Goal: Information Seeking & Learning: Understand process/instructions

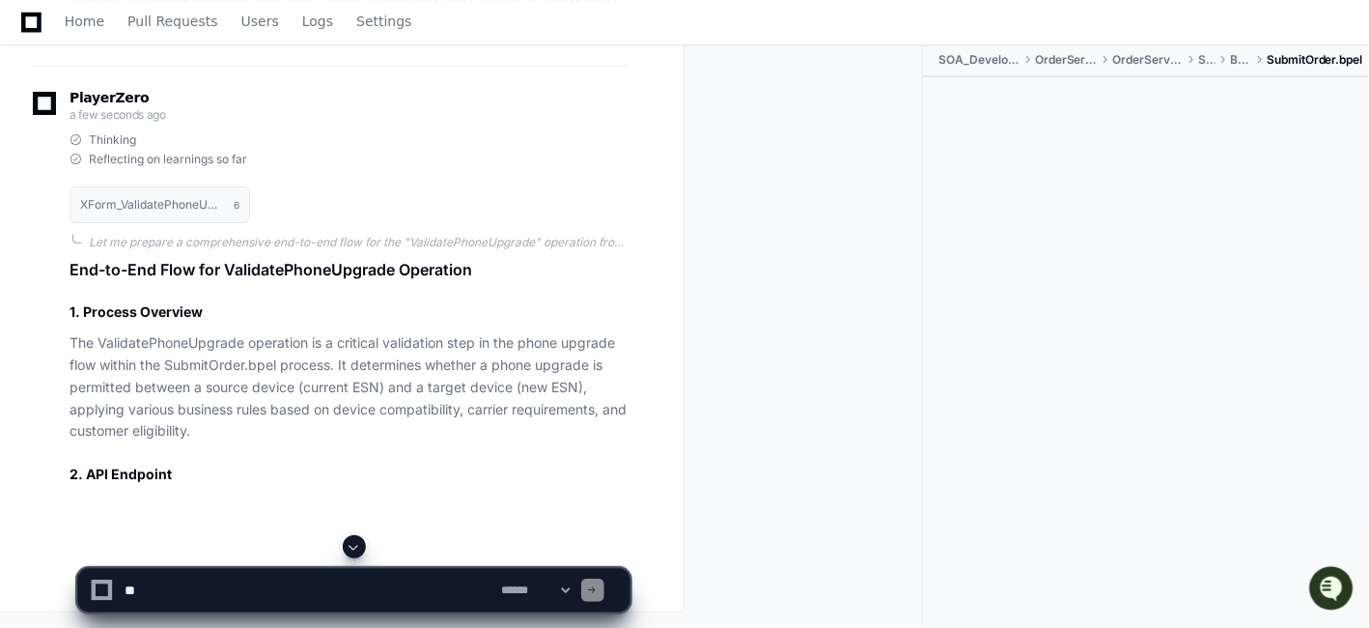
click at [354, 546] on span at bounding box center [354, 546] width 15 height 15
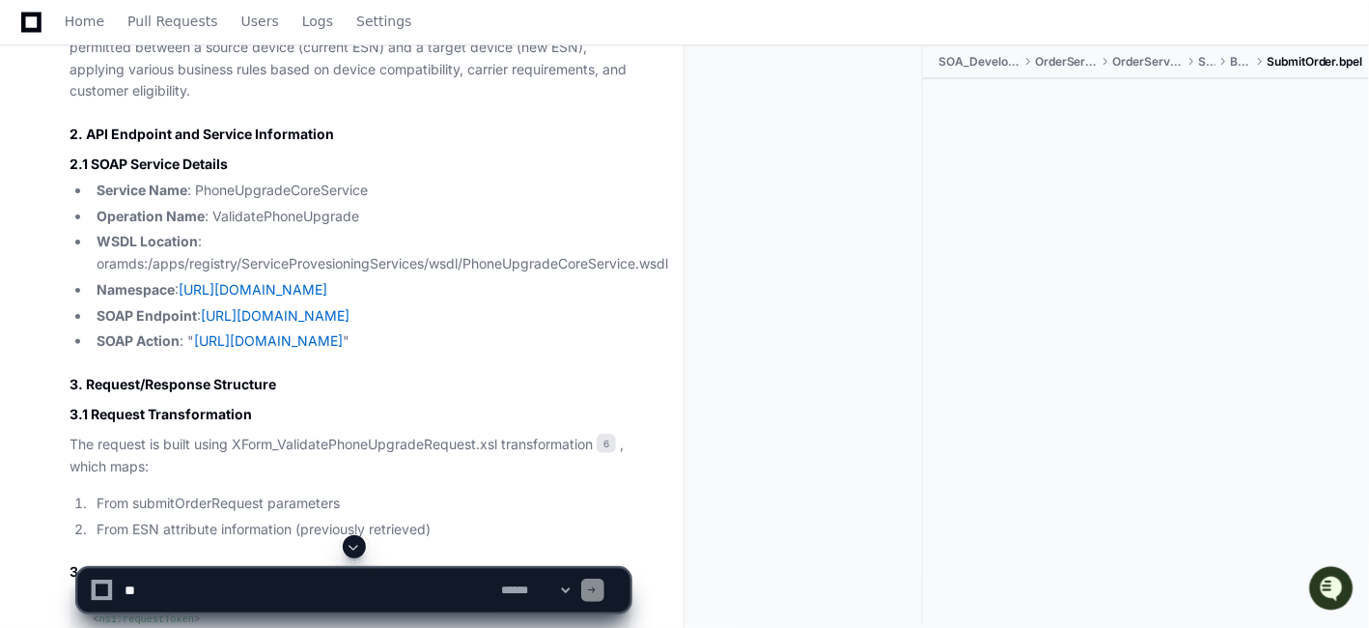
click at [449, 450] on article "End-to-End Flow for ValidatePhoneUpgrade Operation 1. Process Overview The Vali…" at bounding box center [350, 293] width 560 height 750
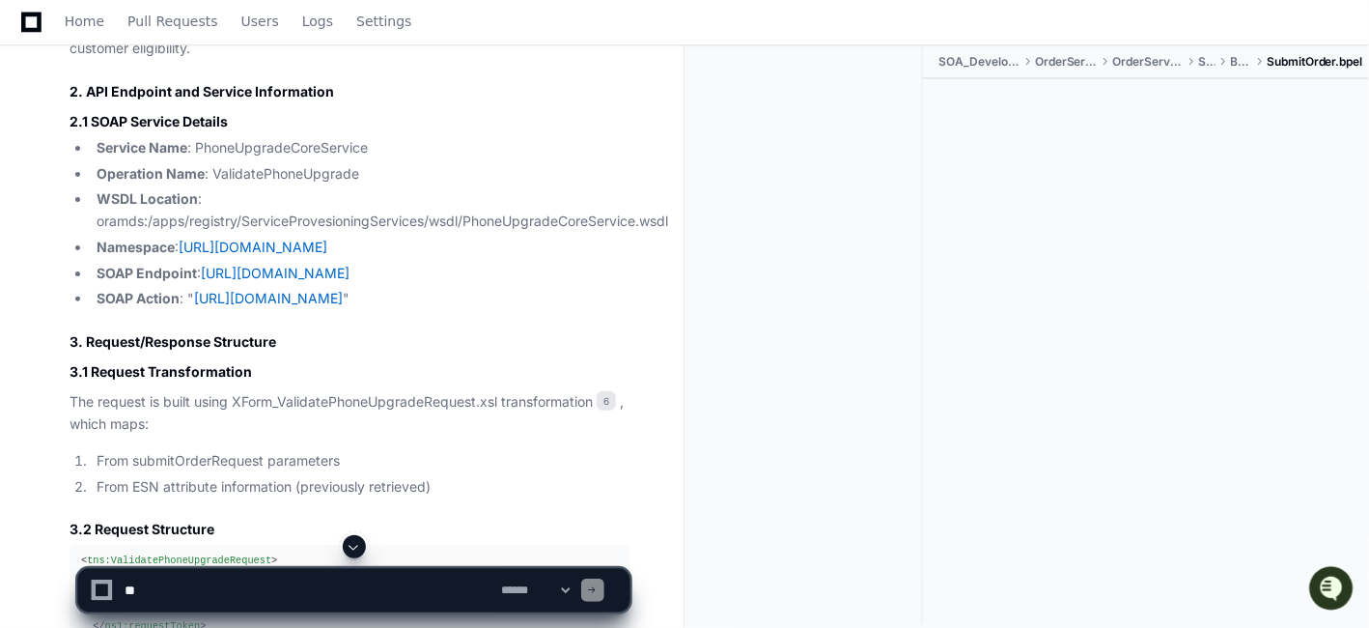
scroll to position [34424, 0]
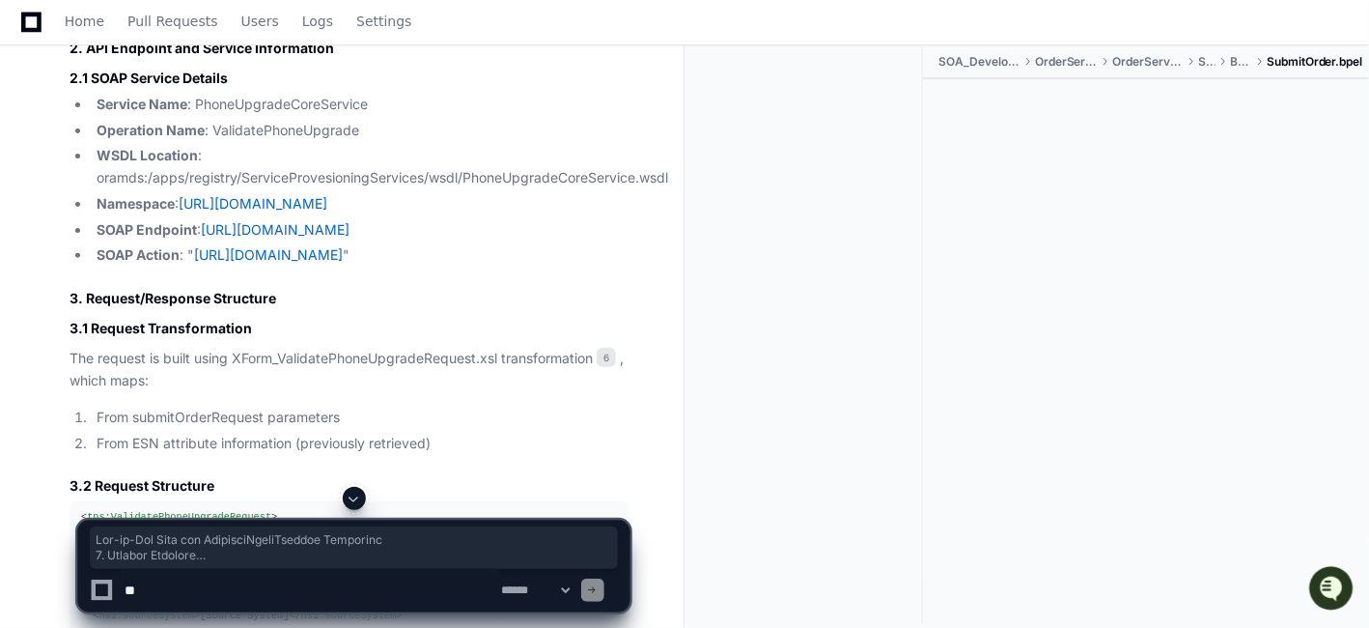
drag, startPoint x: 221, startPoint y: 346, endPoint x: 463, endPoint y: 403, distance: 248.9
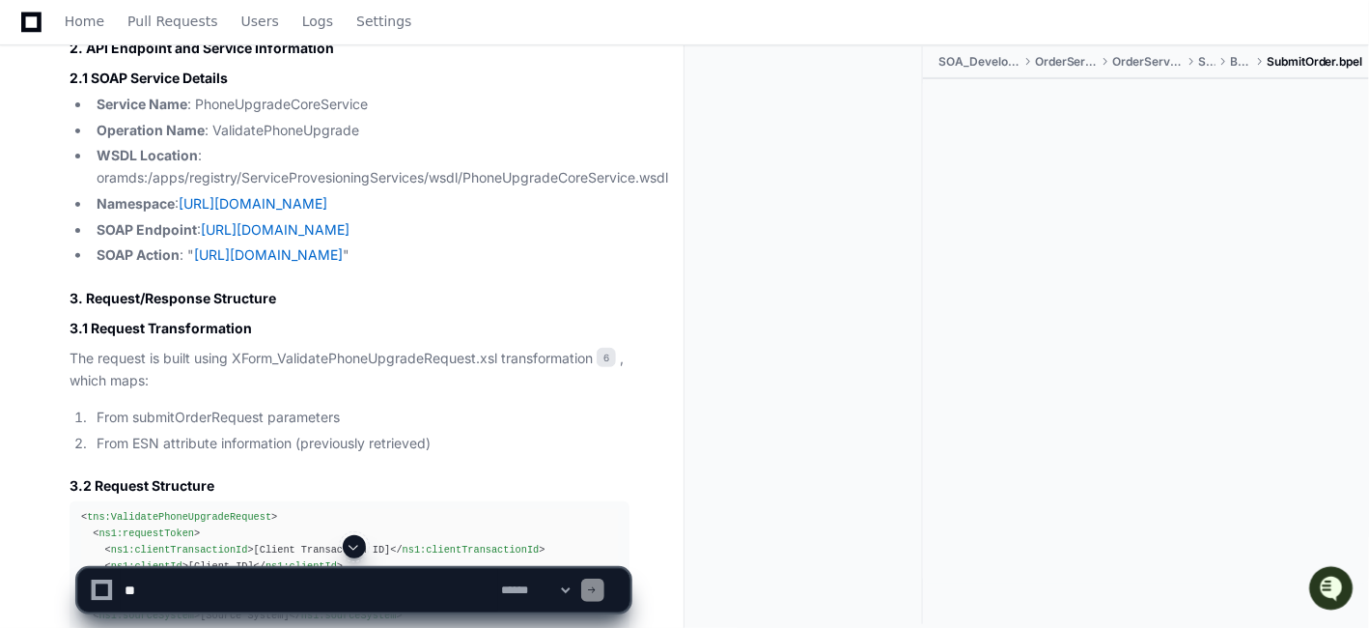
click at [352, 545] on span at bounding box center [354, 546] width 15 height 15
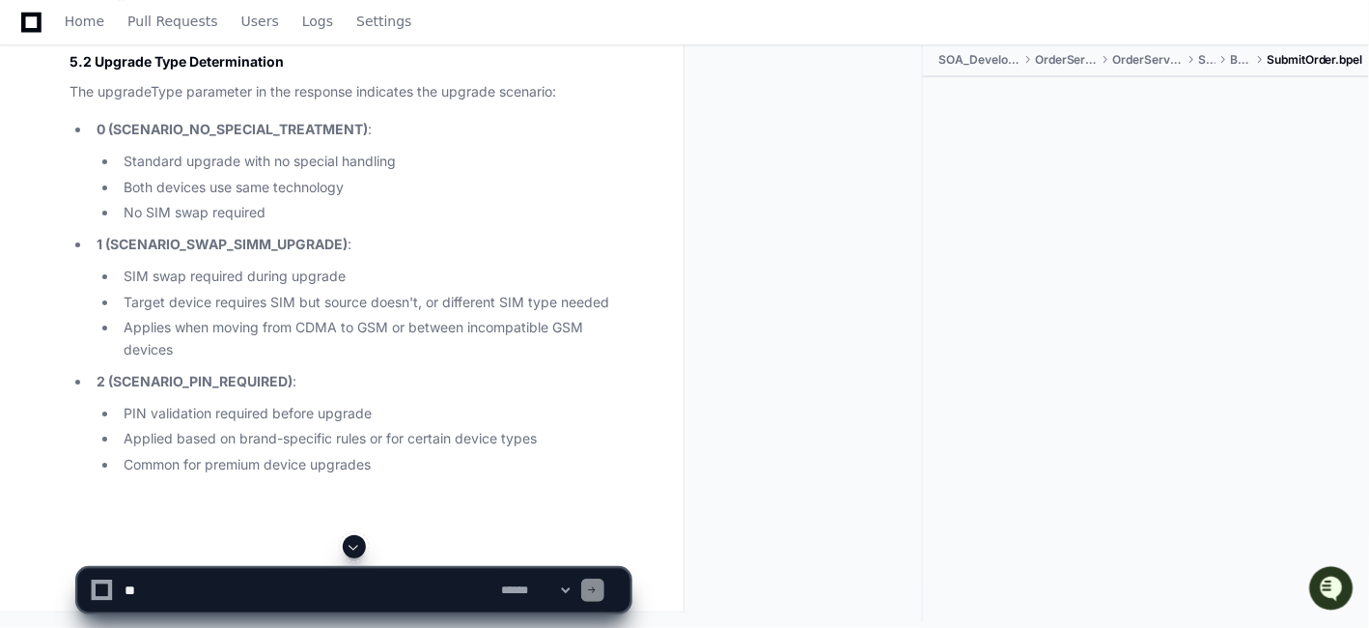
scroll to position [37326, 0]
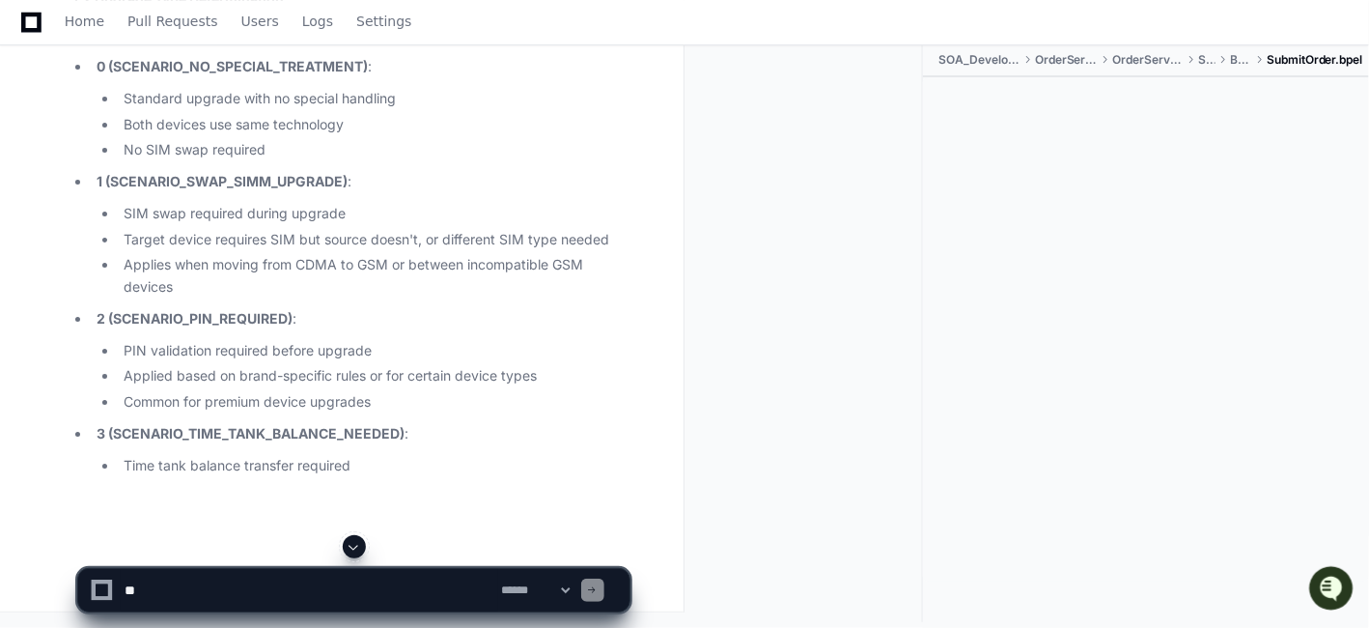
click at [354, 546] on span at bounding box center [354, 546] width 15 height 15
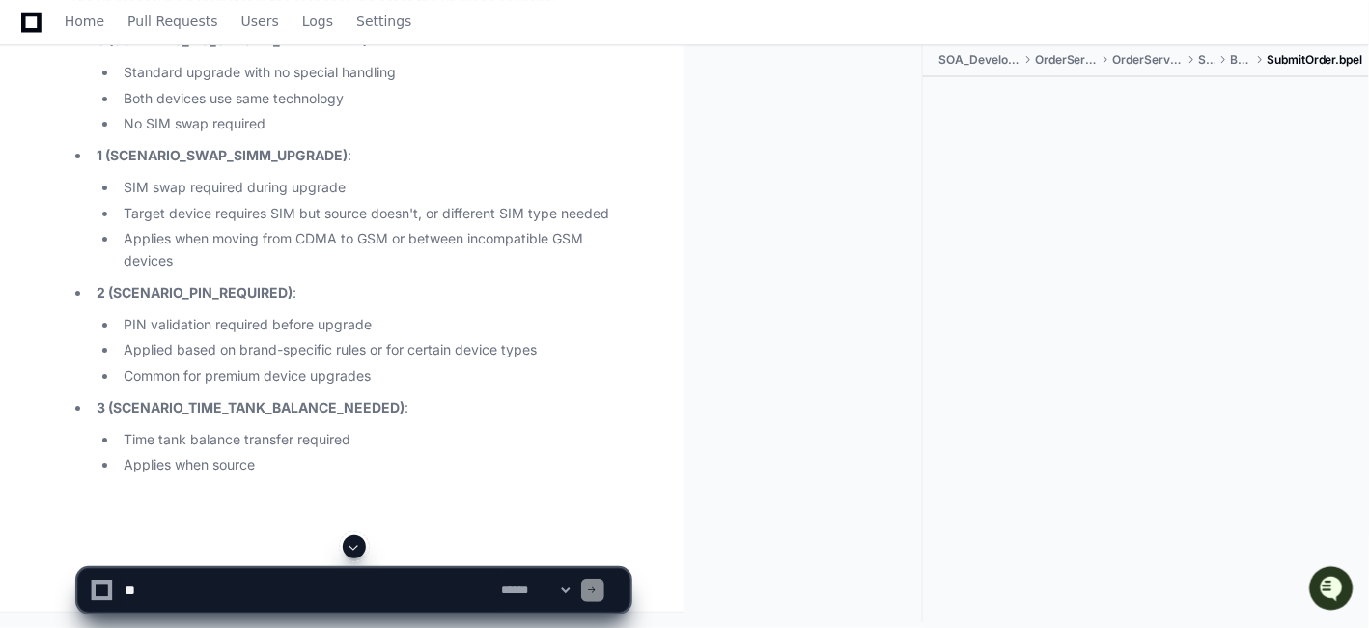
scroll to position [37414, 0]
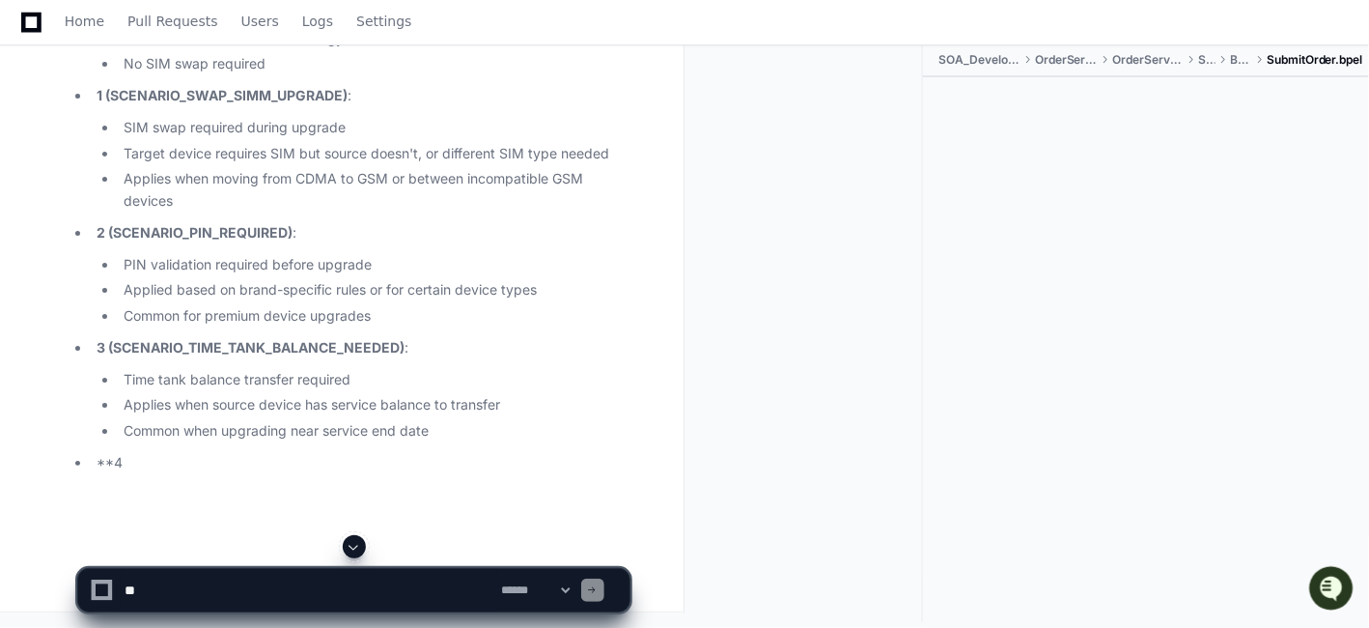
click at [355, 546] on span at bounding box center [354, 546] width 15 height 15
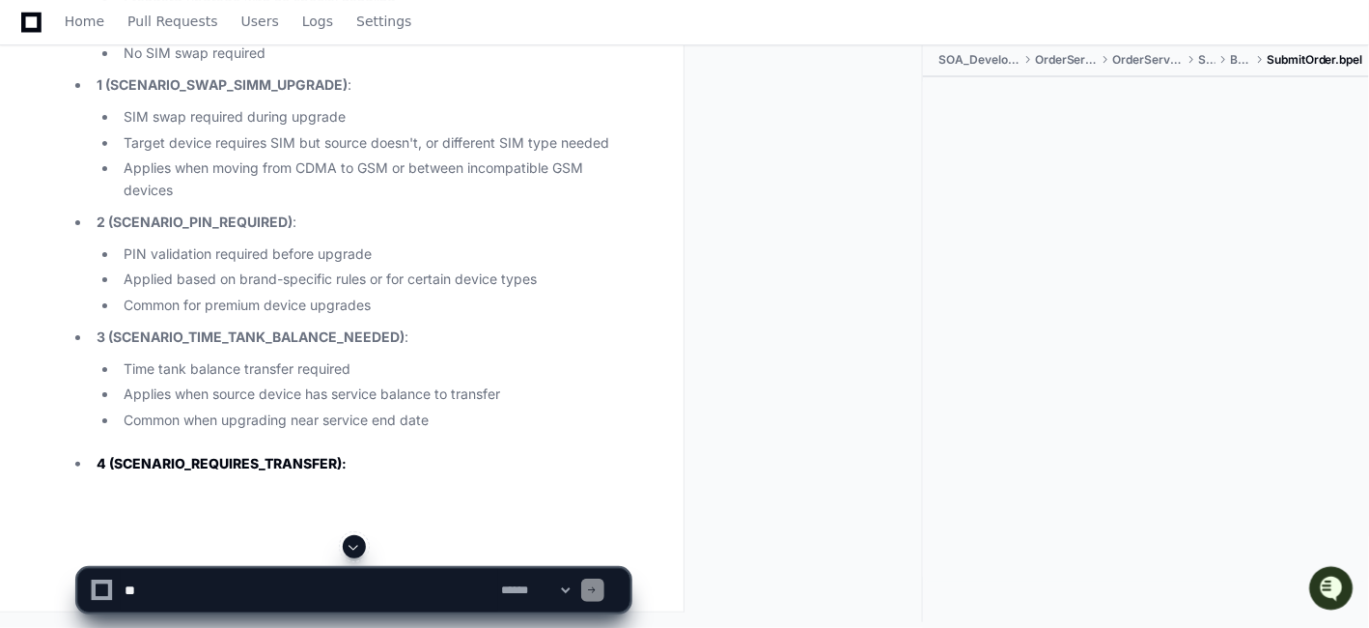
scroll to position [37500, 0]
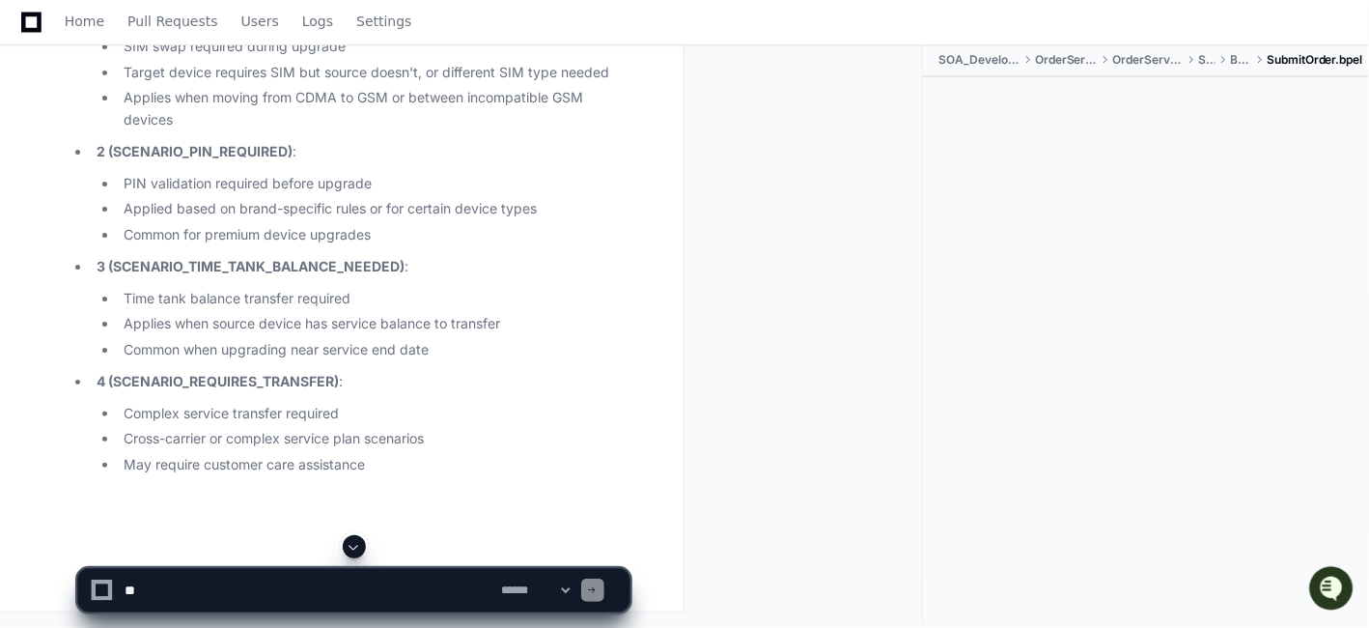
click at [354, 546] on span at bounding box center [354, 546] width 15 height 15
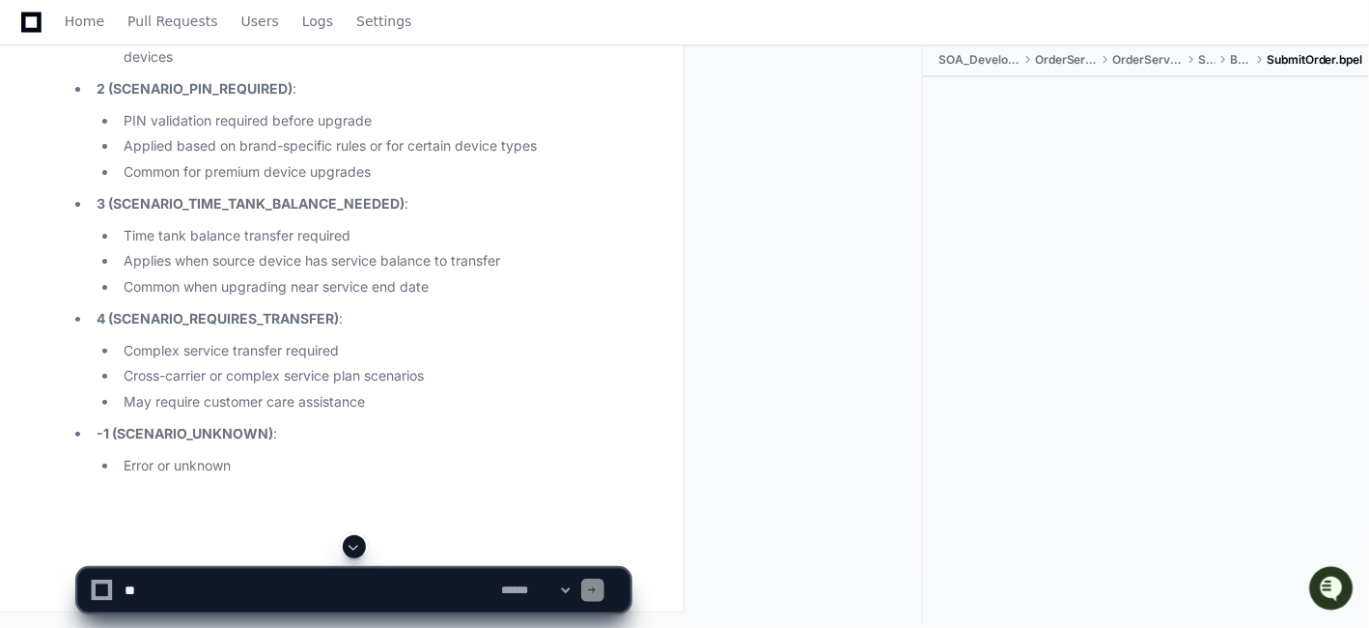
scroll to position [37264, 0]
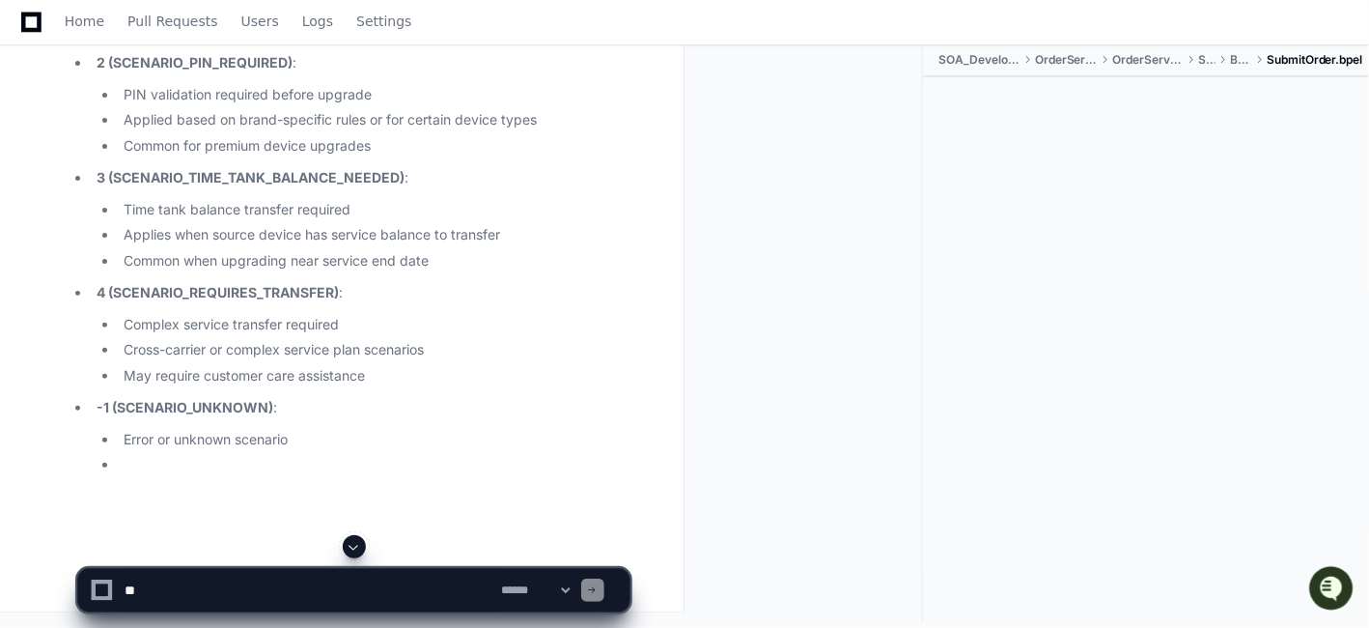
click at [355, 545] on span at bounding box center [354, 546] width 15 height 15
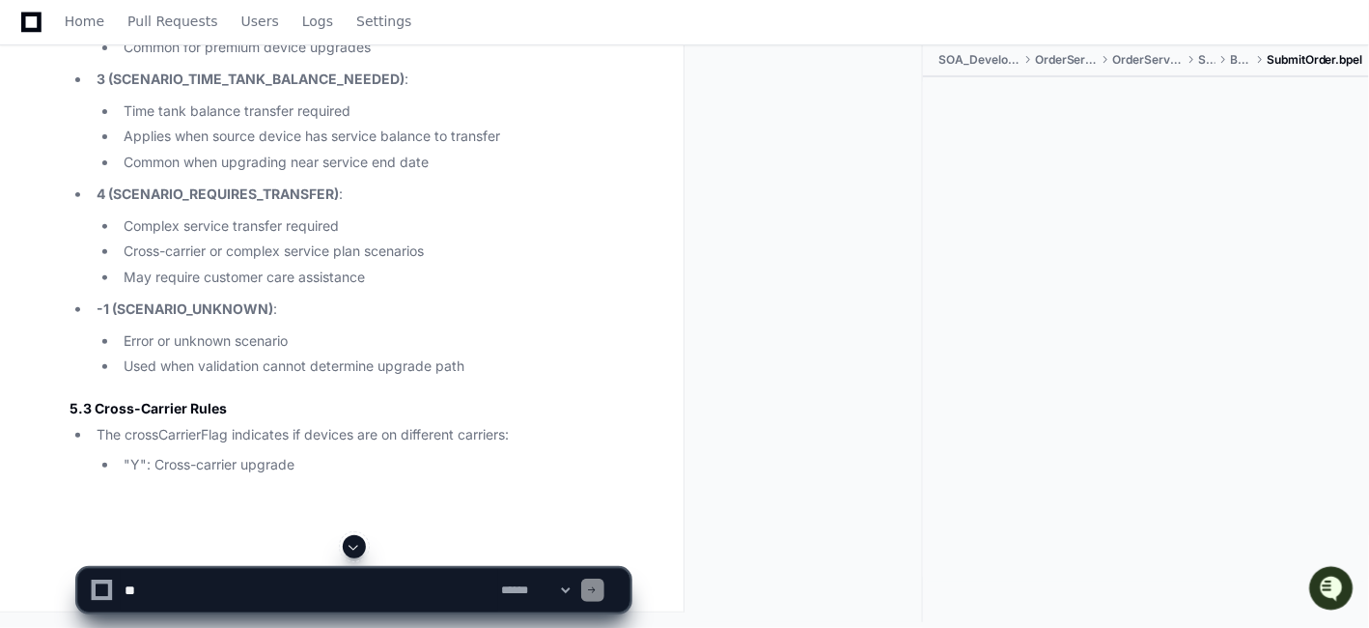
click at [355, 547] on span at bounding box center [354, 546] width 15 height 15
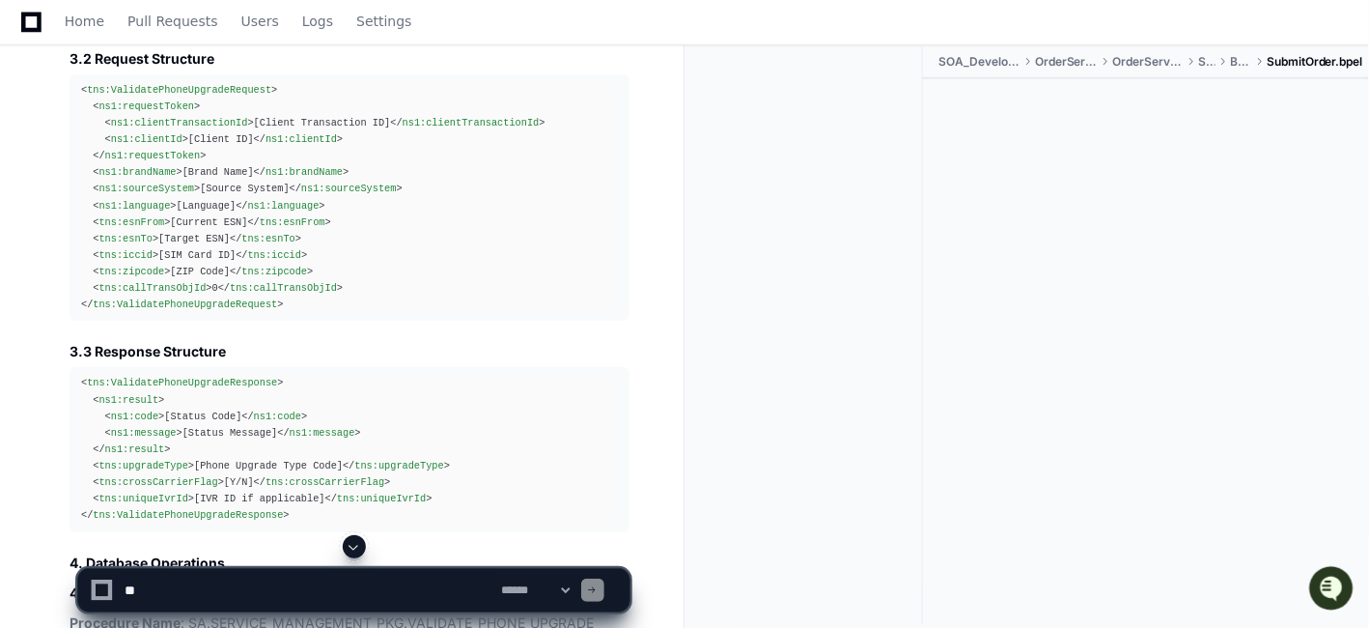
scroll to position [34078, 0]
